Goal: Transaction & Acquisition: Purchase product/service

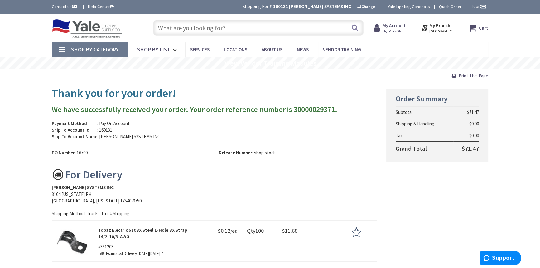
click at [194, 27] on input "text" at bounding box center [258, 28] width 210 height 16
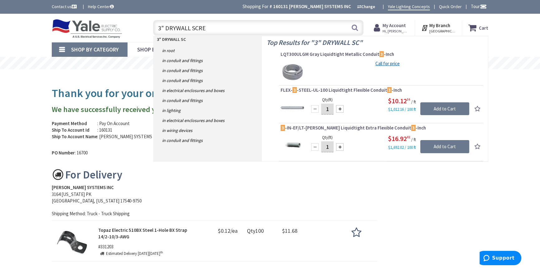
type input "3" DRYWALL SCREW"
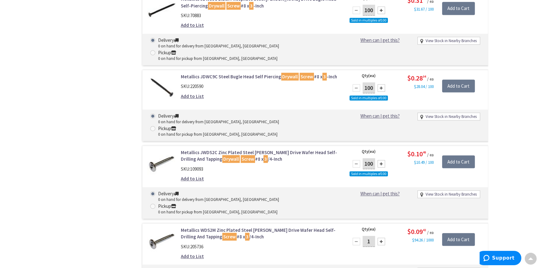
type input "[GEOGRAPHIC_DATA], [GEOGRAPHIC_DATA]"
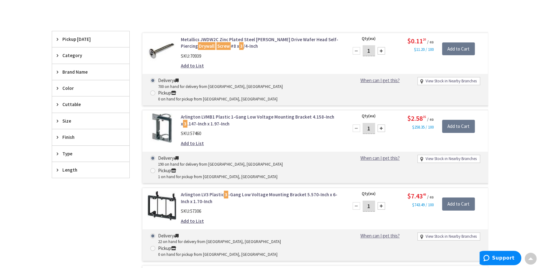
scroll to position [85, 0]
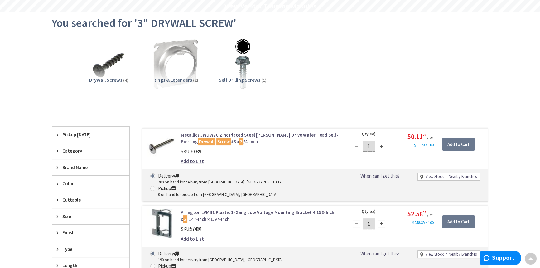
click at [119, 84] on div "Drywall Screws (4)" at bounding box center [108, 88] width 57 height 22
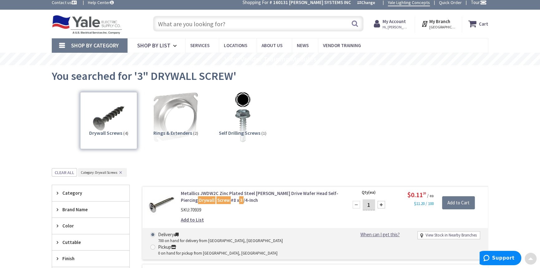
scroll to position [0, 0]
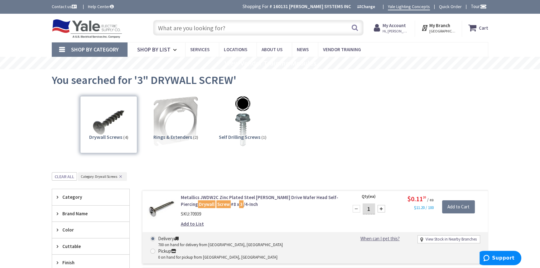
click at [203, 26] on input "text" at bounding box center [258, 28] width 210 height 16
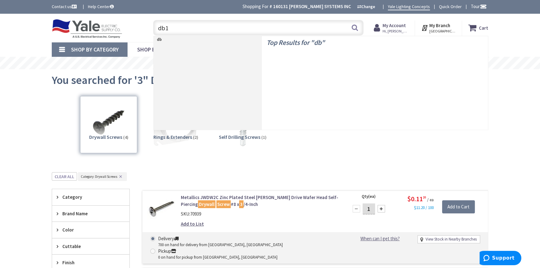
type input "db10"
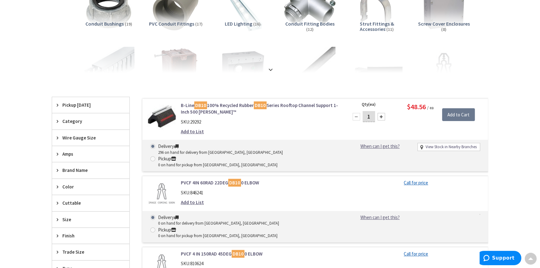
scroll to position [113, 0]
